Goal: Check status: Check status

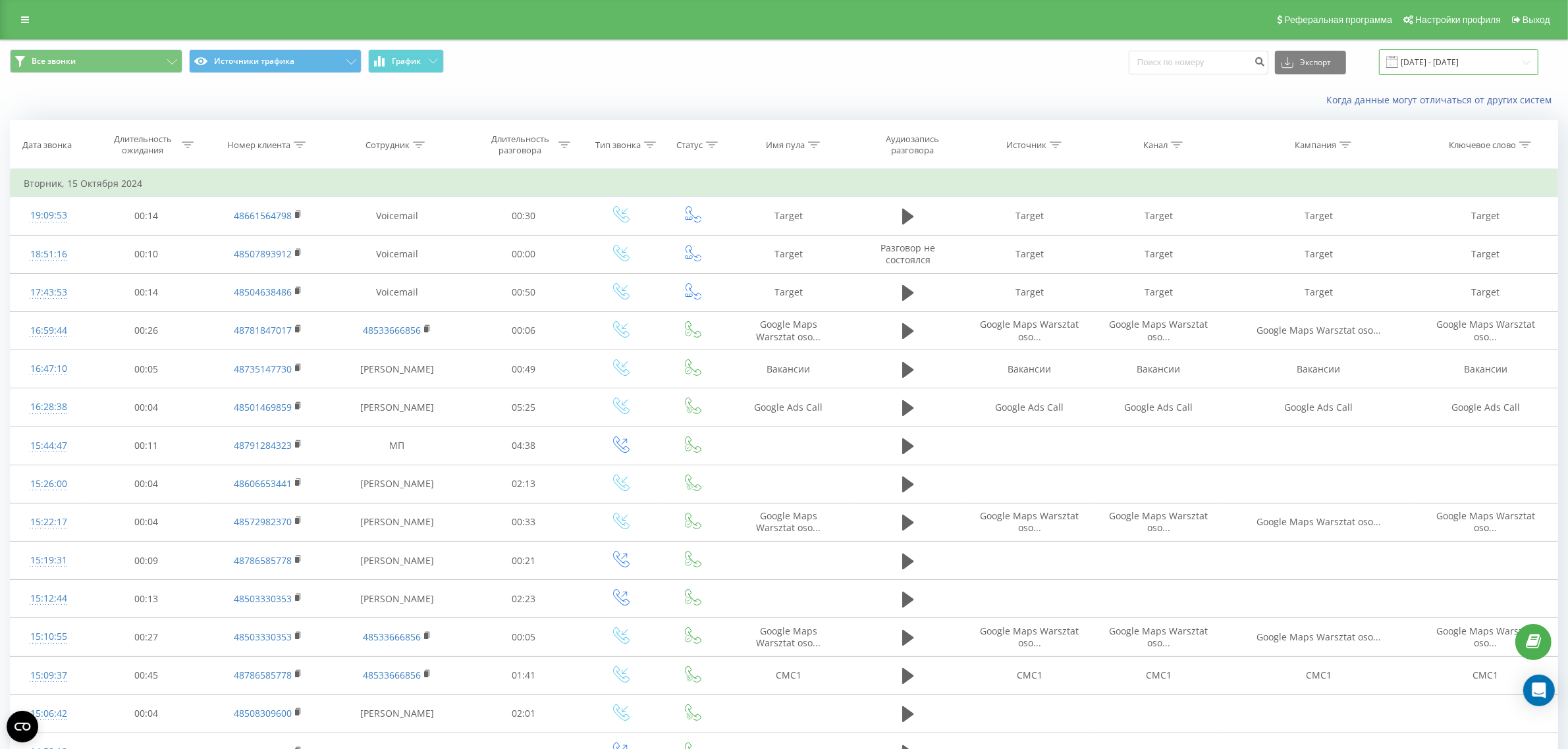
click at [1449, 68] on input "[DATE] - [DATE]" at bounding box center [1459, 62] width 160 height 26
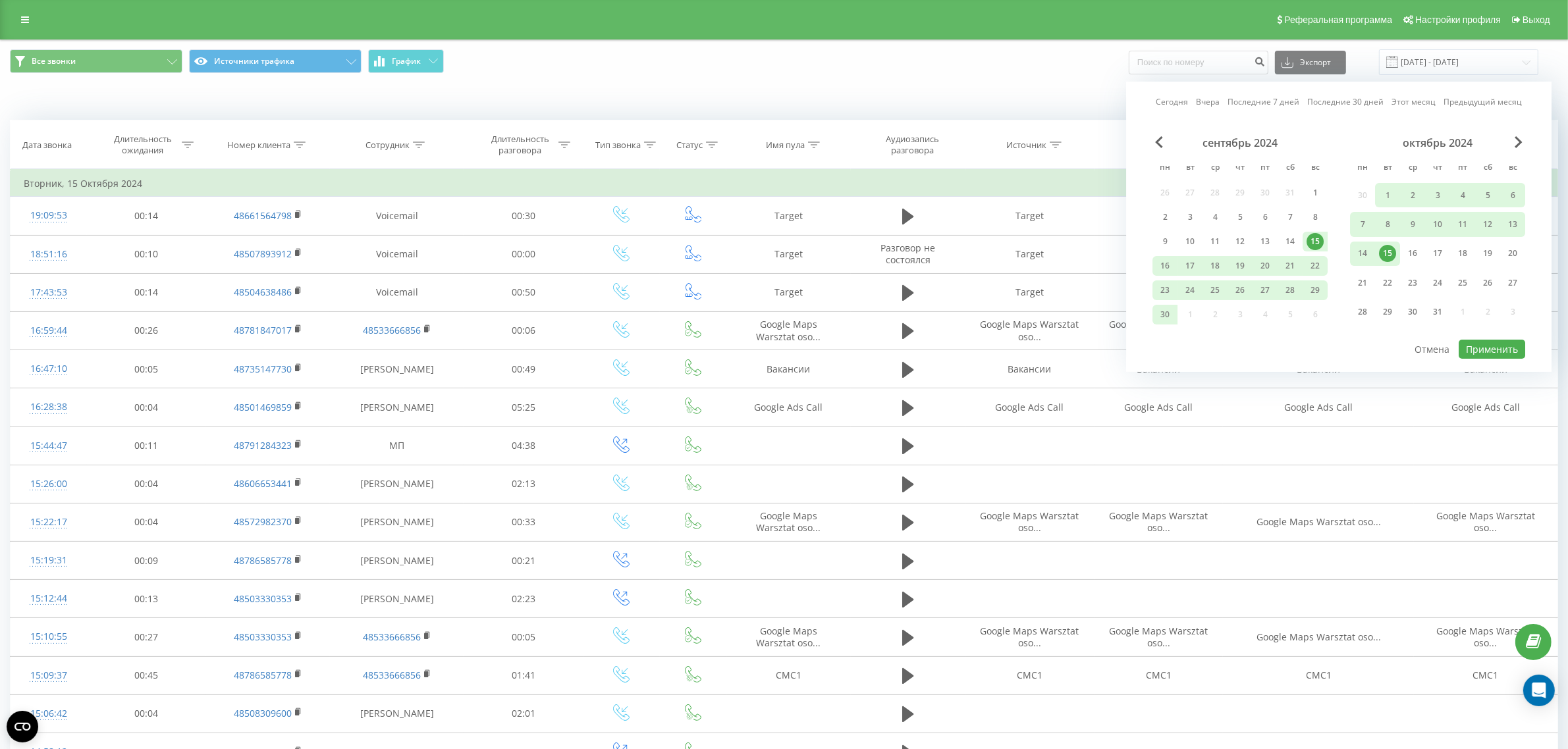
click at [1204, 106] on link "Вчера" at bounding box center [1207, 101] width 24 height 12
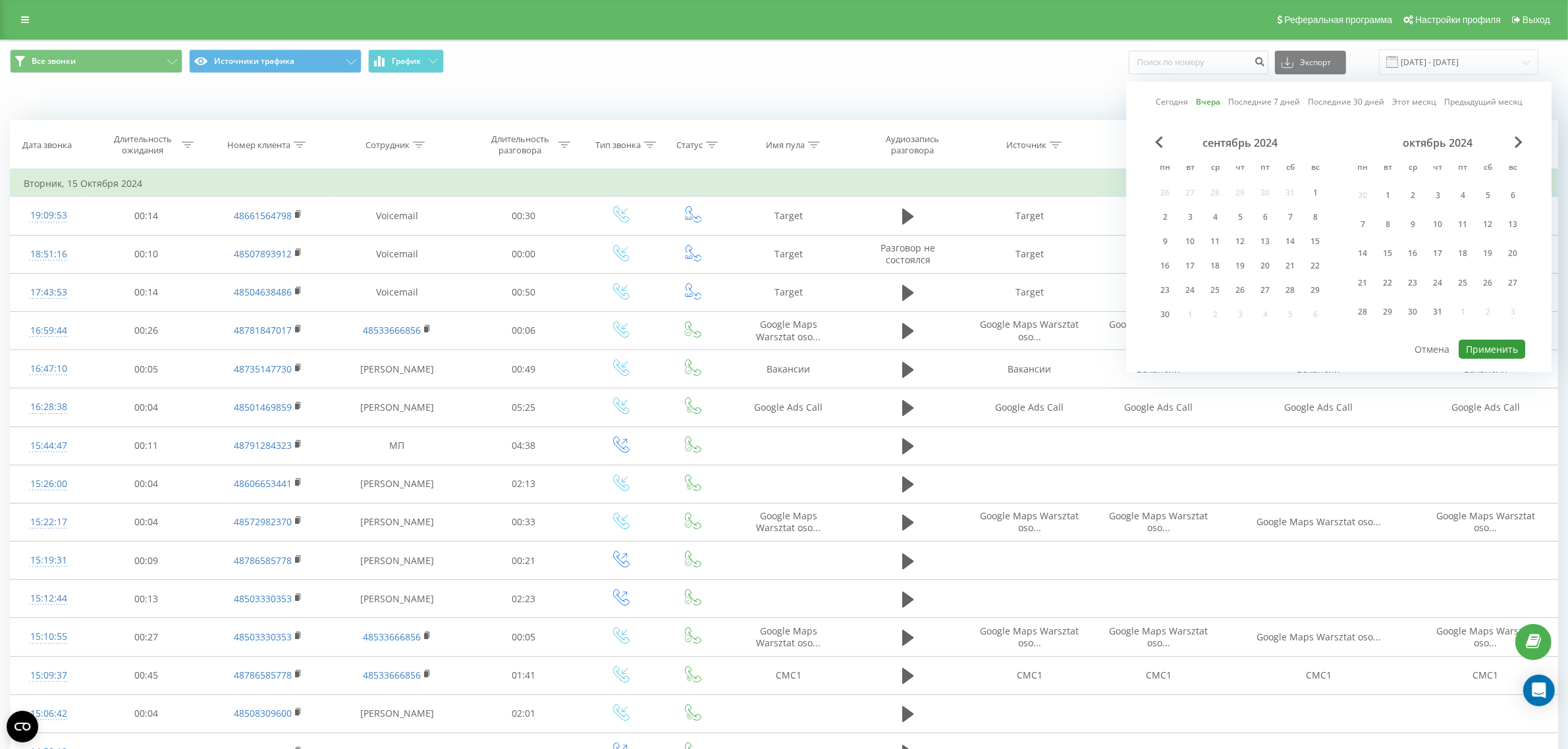
click at [1499, 347] on button "Применить" at bounding box center [1492, 349] width 66 height 19
type input "[DATE] - [DATE]"
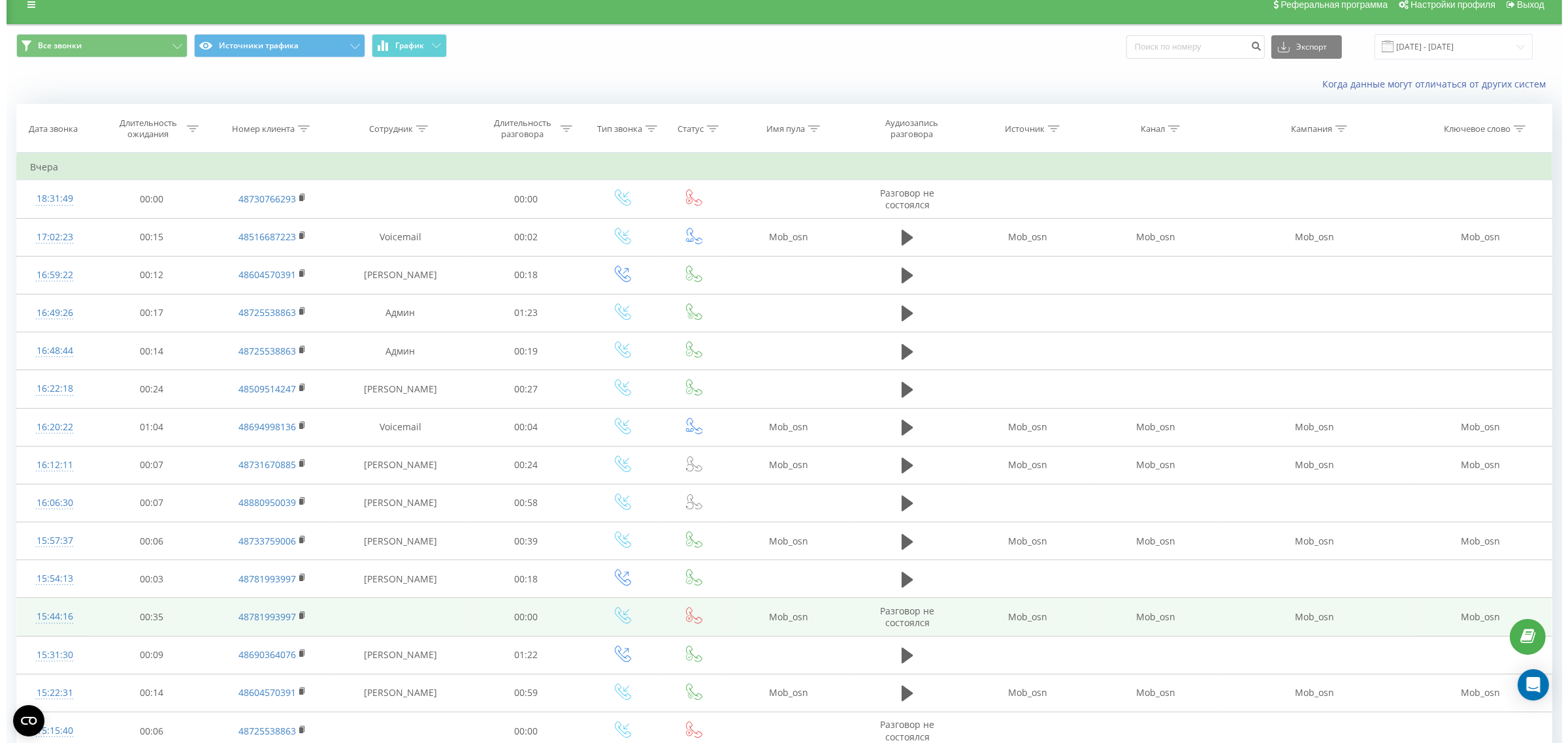
scroll to position [455, 0]
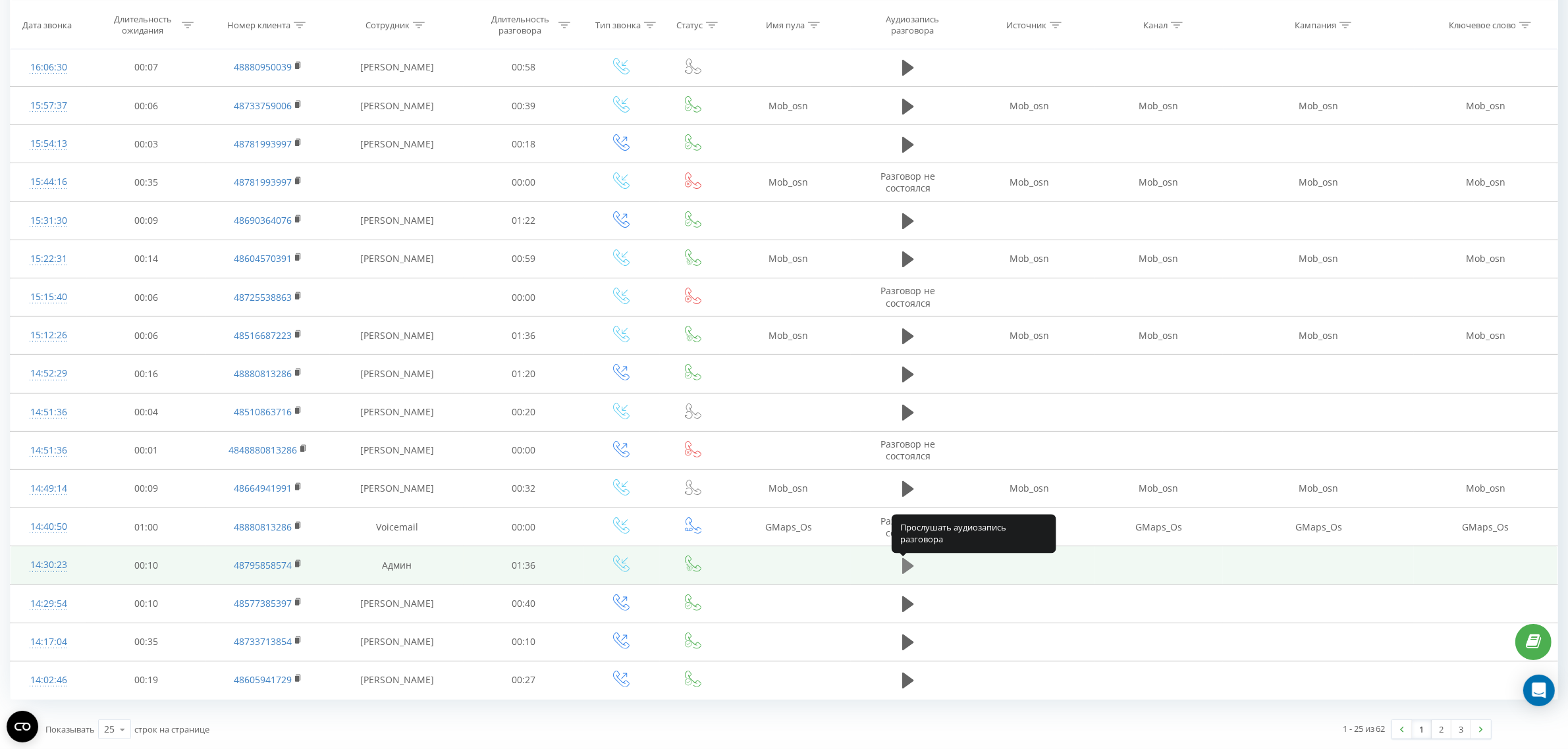
click at [904, 573] on icon at bounding box center [908, 566] width 12 height 15
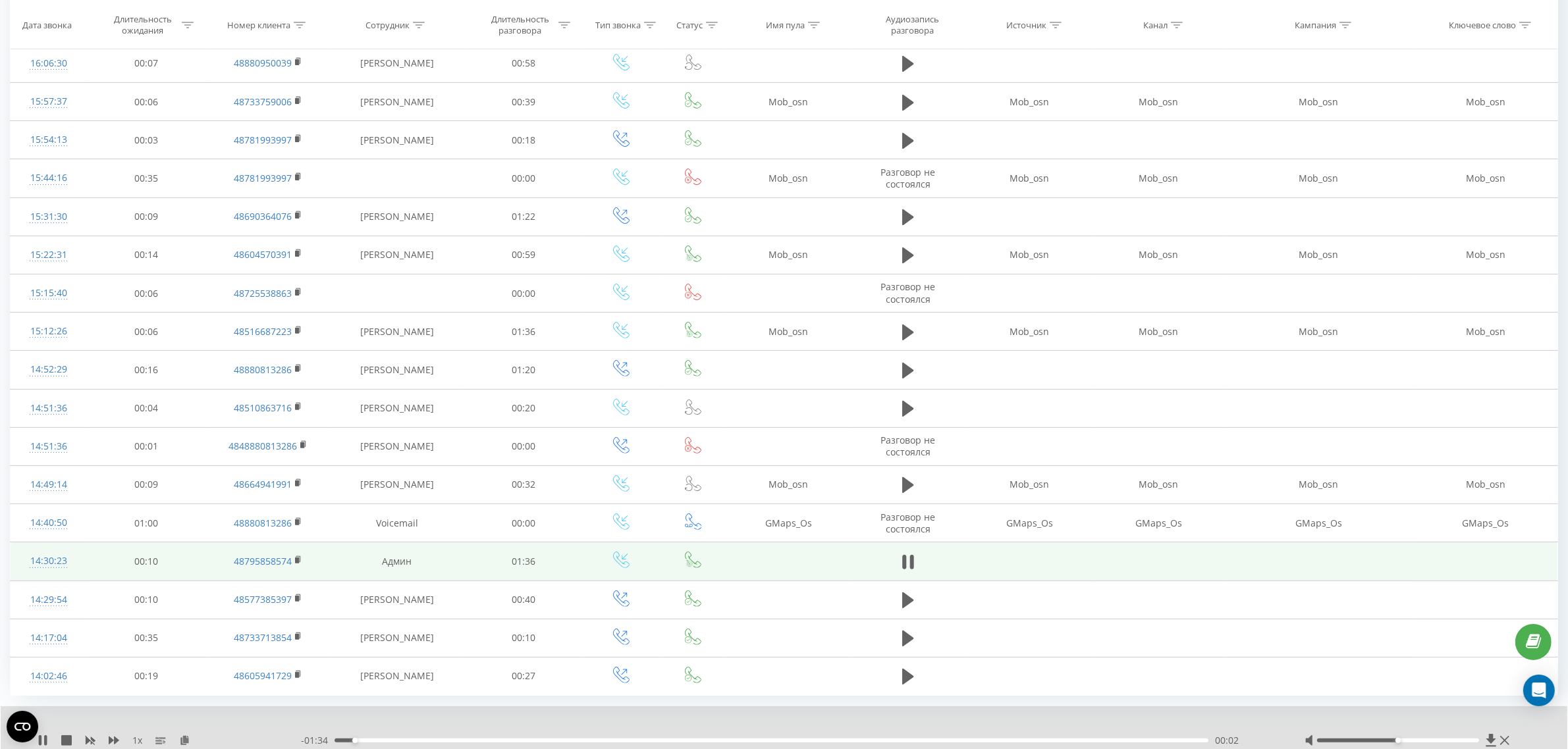
drag, startPoint x: 436, startPoint y: 749, endPoint x: 494, endPoint y: 746, distance: 58.1
click at [494, 746] on div "- 01:34 00:02 00:02" at bounding box center [786, 741] width 970 height 13
click at [623, 743] on div "00:32" at bounding box center [772, 740] width 874 height 4
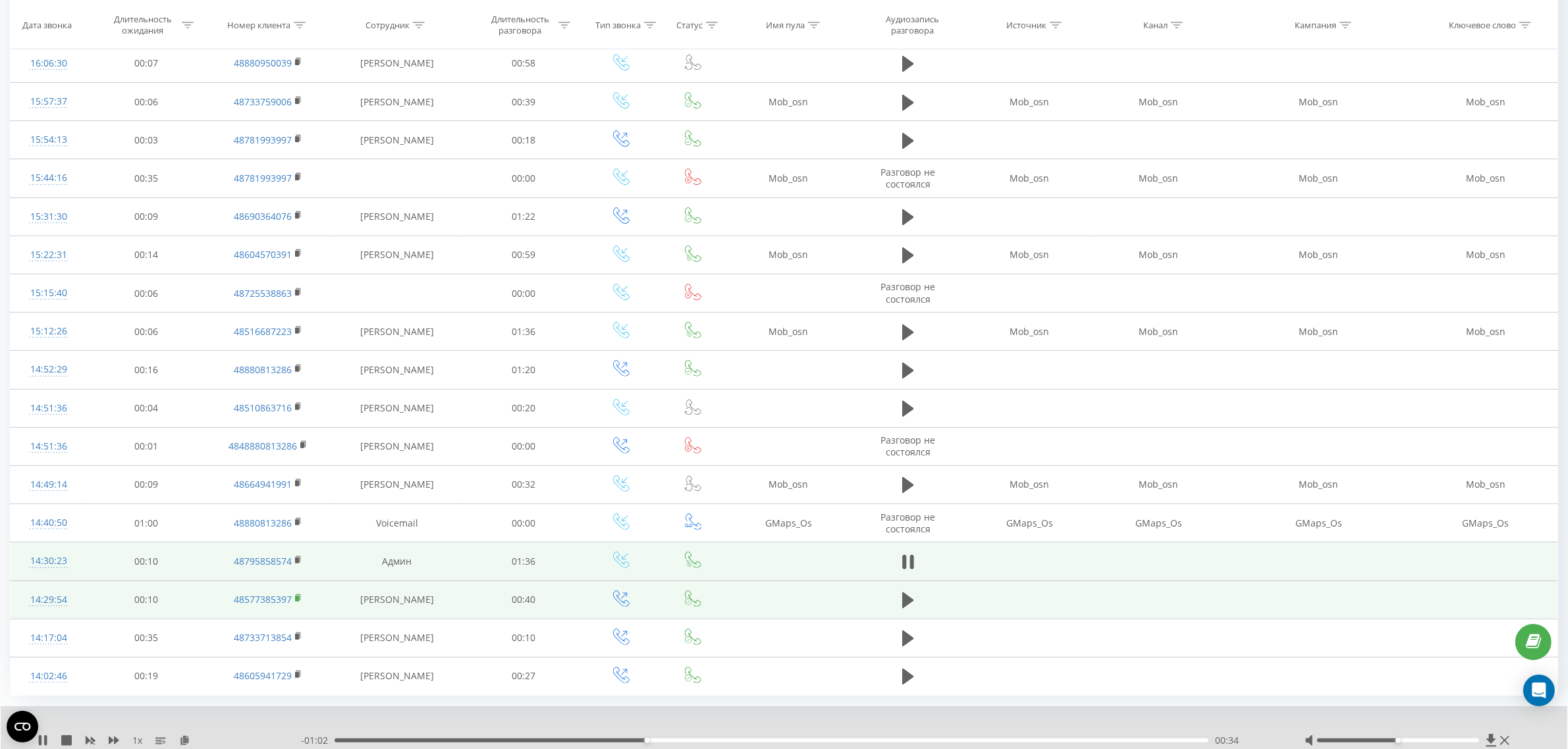
click at [298, 601] on rect at bounding box center [297, 598] width 4 height 6
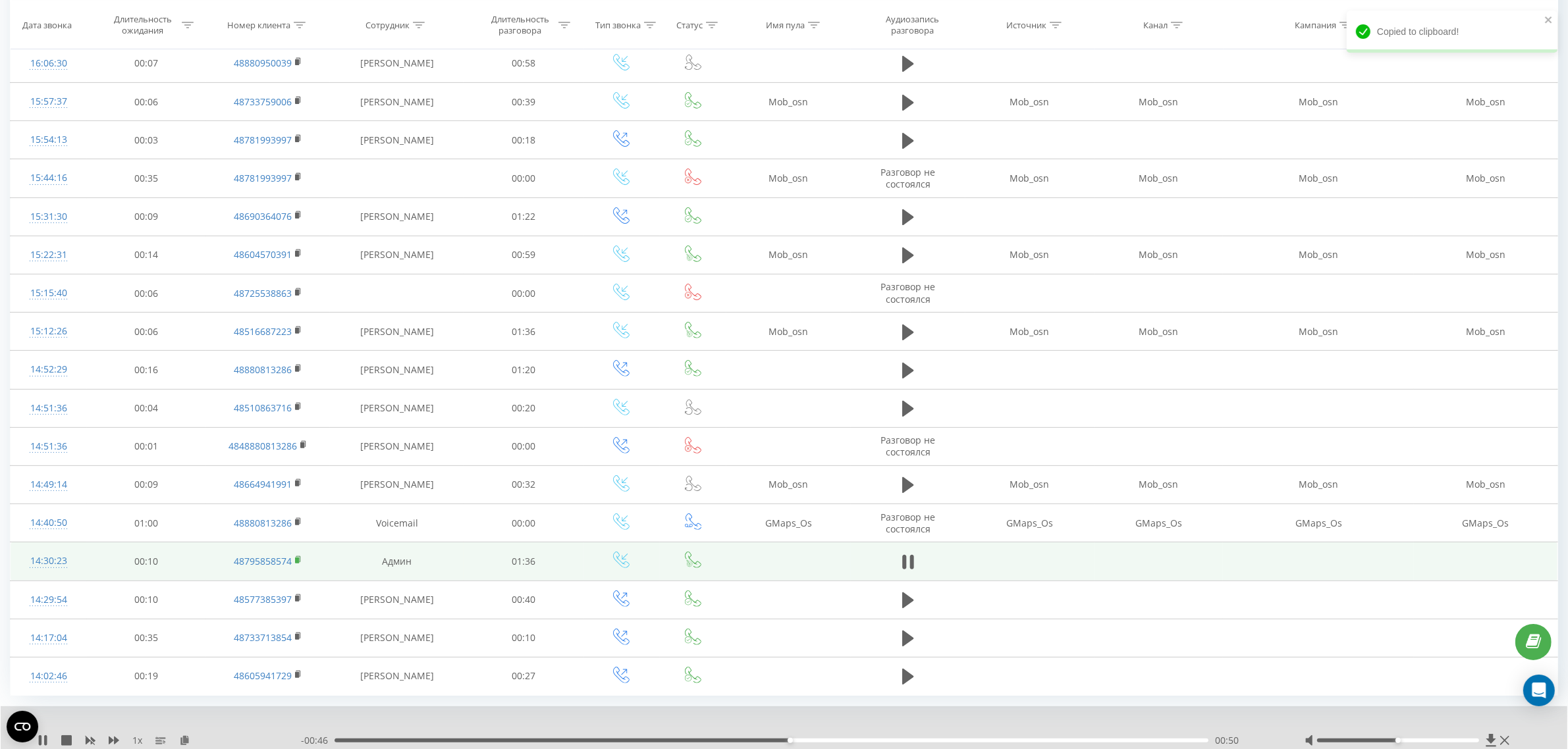
click at [300, 563] on icon at bounding box center [299, 559] width 5 height 6
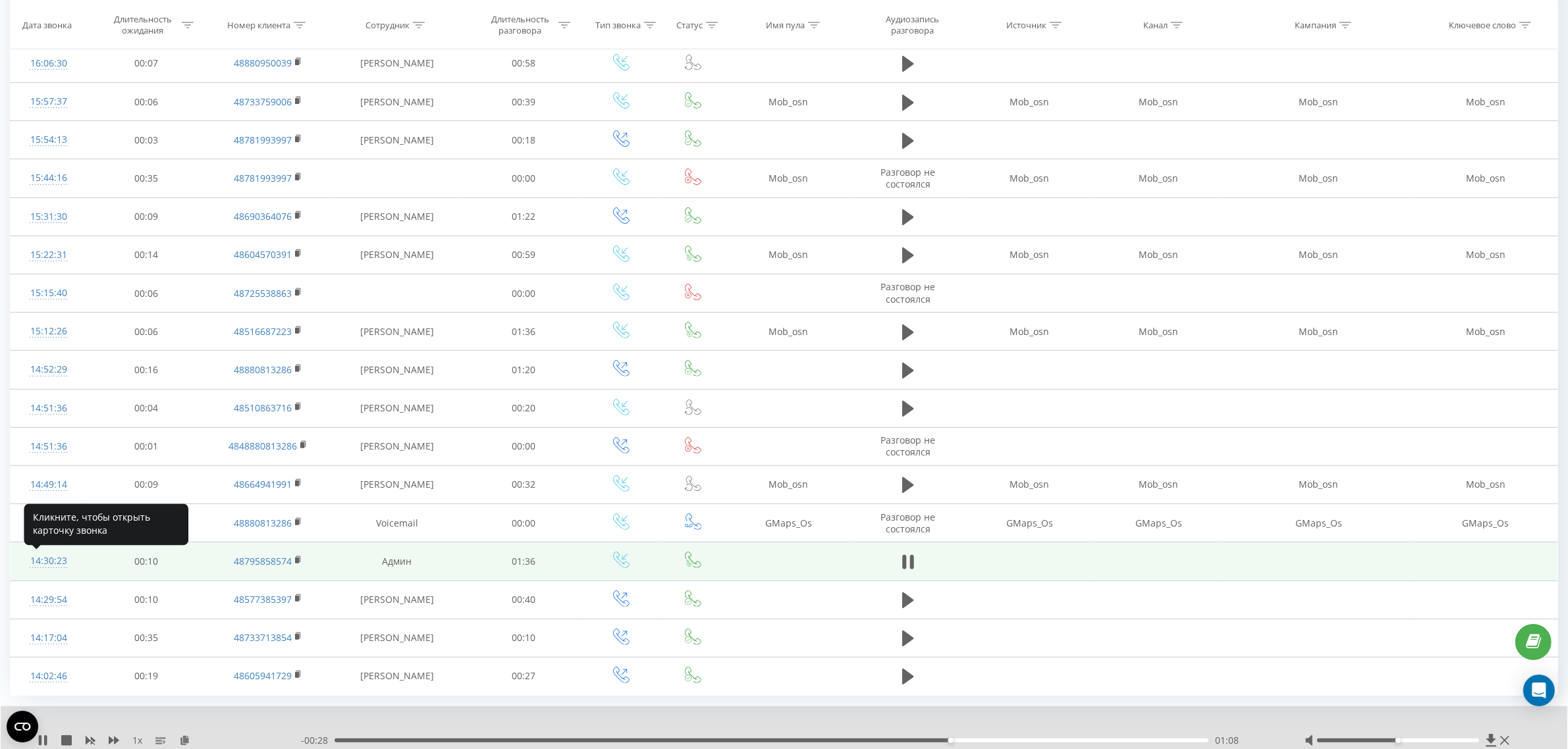
click at [47, 567] on div "14:30:23" at bounding box center [49, 562] width 50 height 26
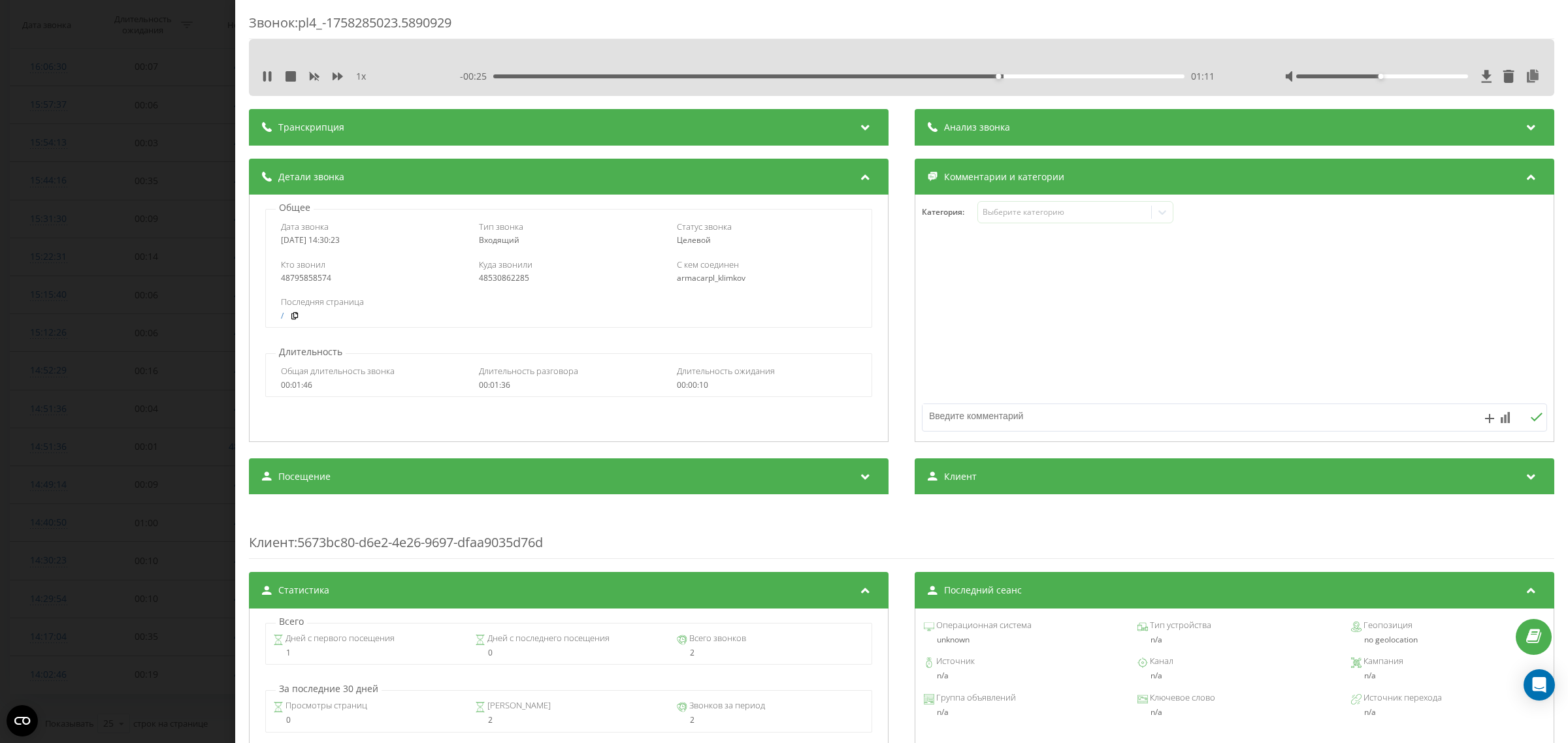
click at [292, 281] on div "48795858574" at bounding box center [370, 277] width 179 height 9
copy div "48795858574"
click at [263, 76] on icon at bounding box center [264, 76] width 2 height 10
click at [138, 261] on div "Звонок : pl4_-1758285023.5890929 1 x - 00:01 01:35 01:35 Транскрипция Для анали…" at bounding box center [784, 372] width 1568 height 743
